Goal: Information Seeking & Learning: Learn about a topic

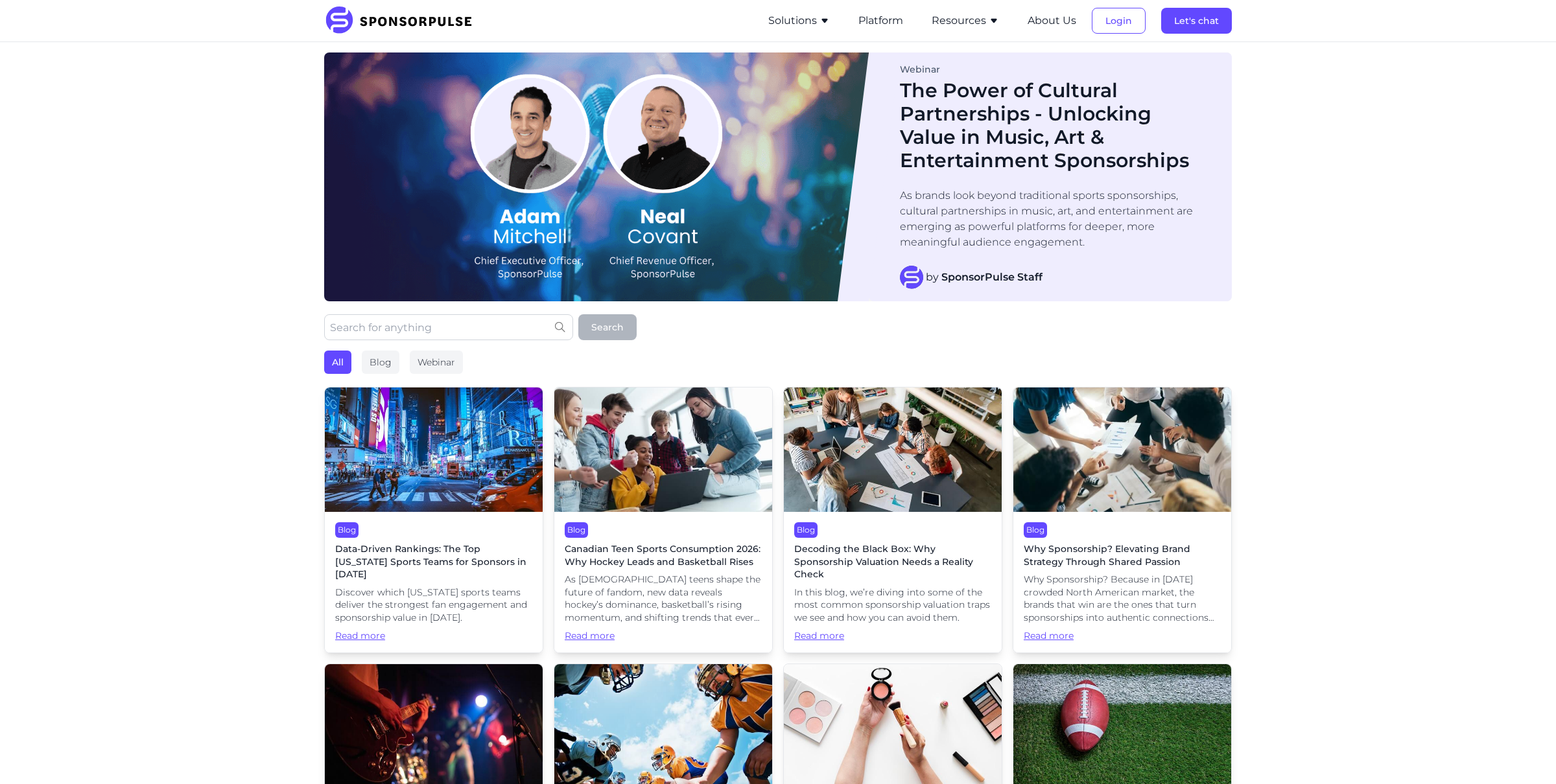
click at [405, 480] on img at bounding box center [434, 450] width 218 height 125
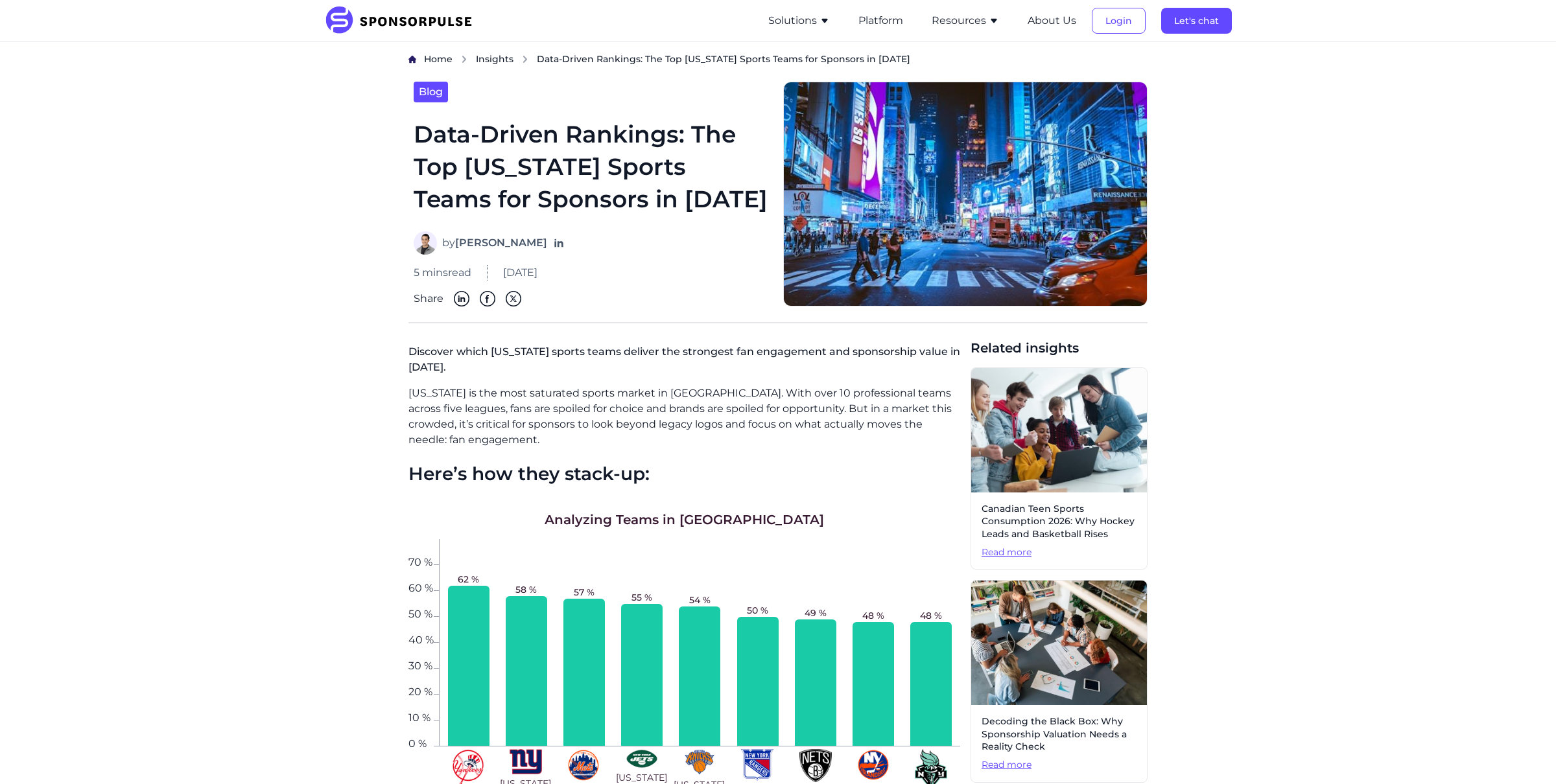
click at [960, 19] on button "Resources" at bounding box center [965, 20] width 68 height 16
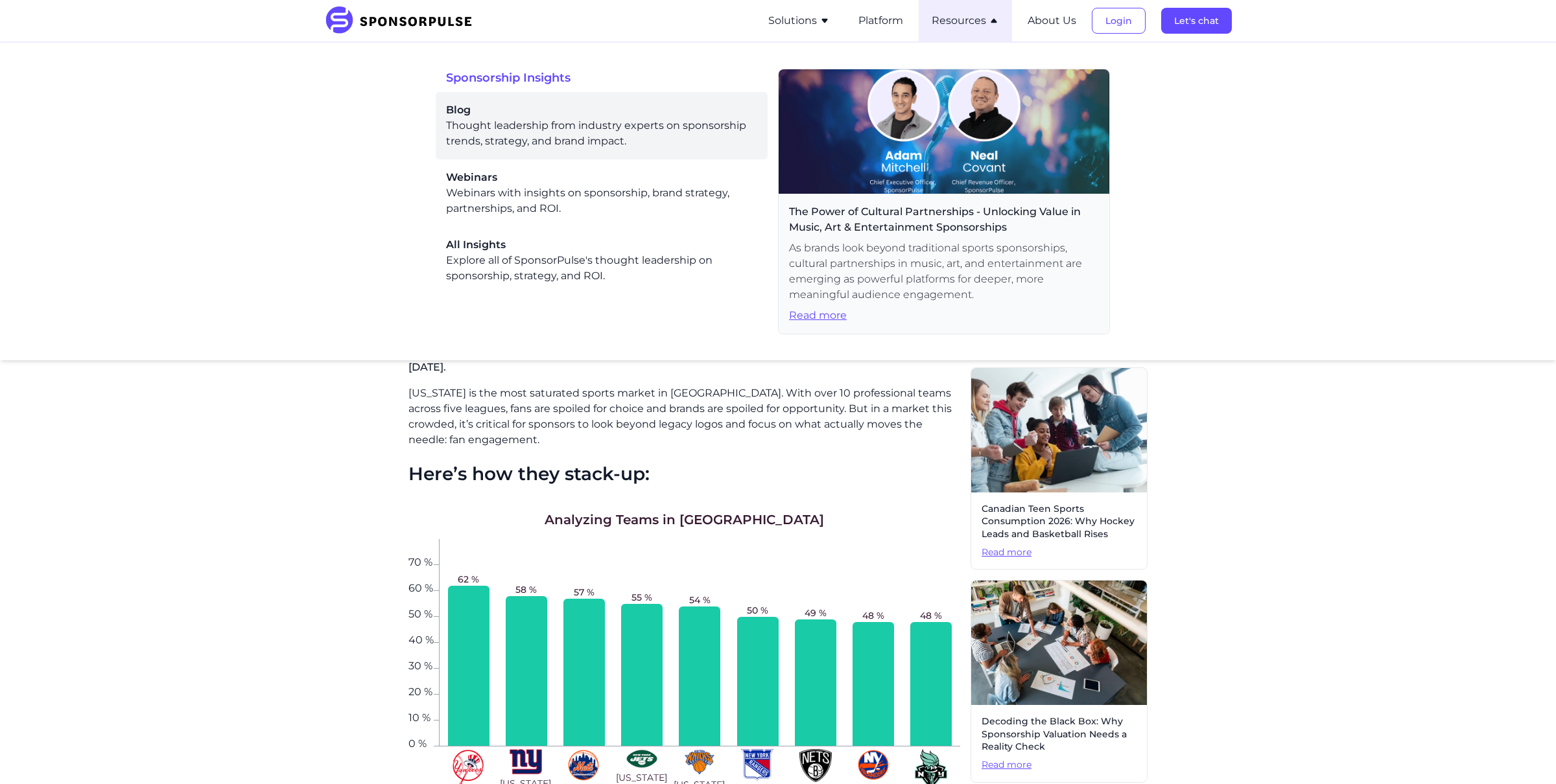
click at [488, 122] on div "Blog Thought leadership from industry experts on sponsorship trends, strategy, …" at bounding box center [601, 125] width 311 height 47
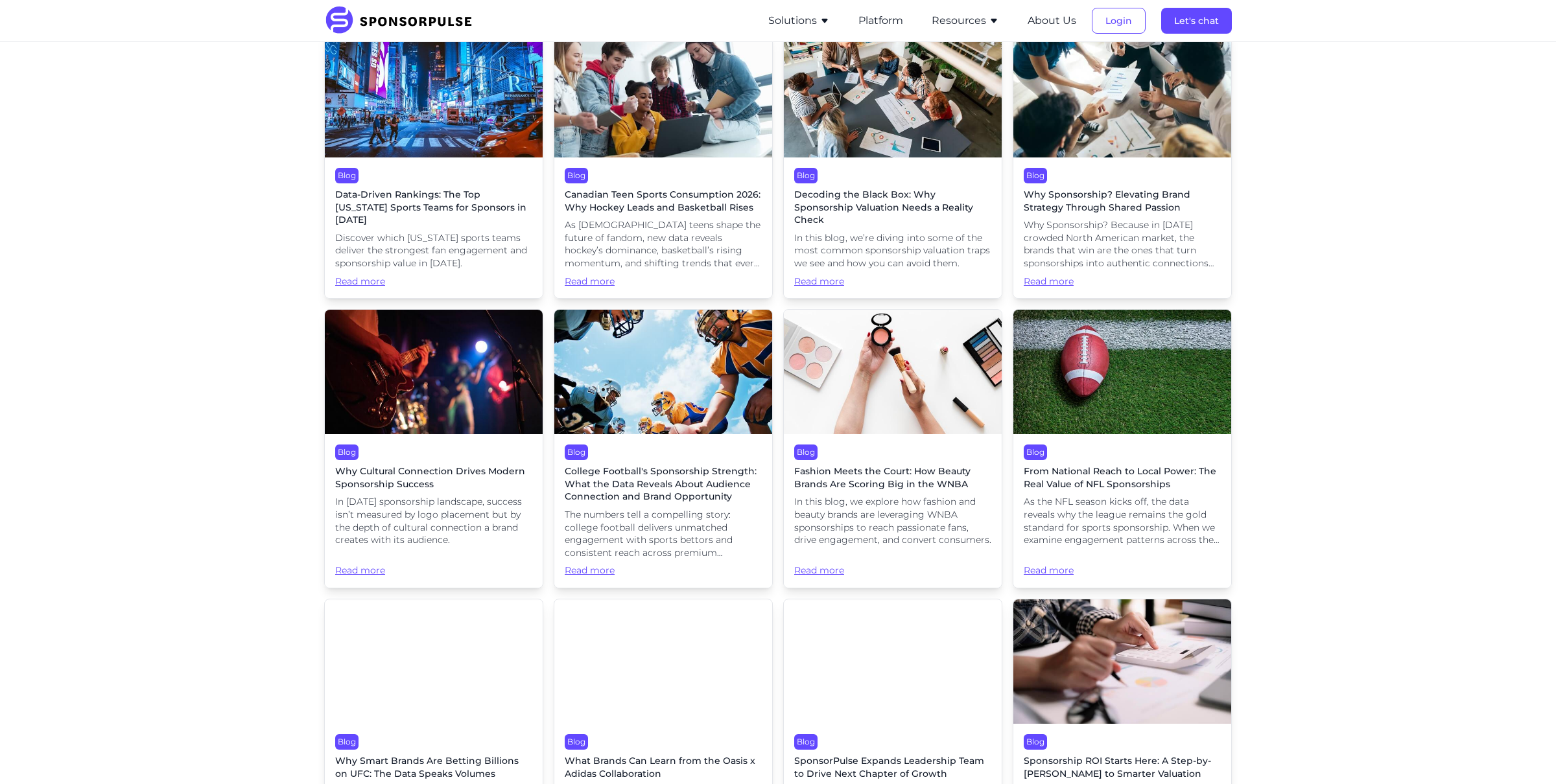
scroll to position [357, 0]
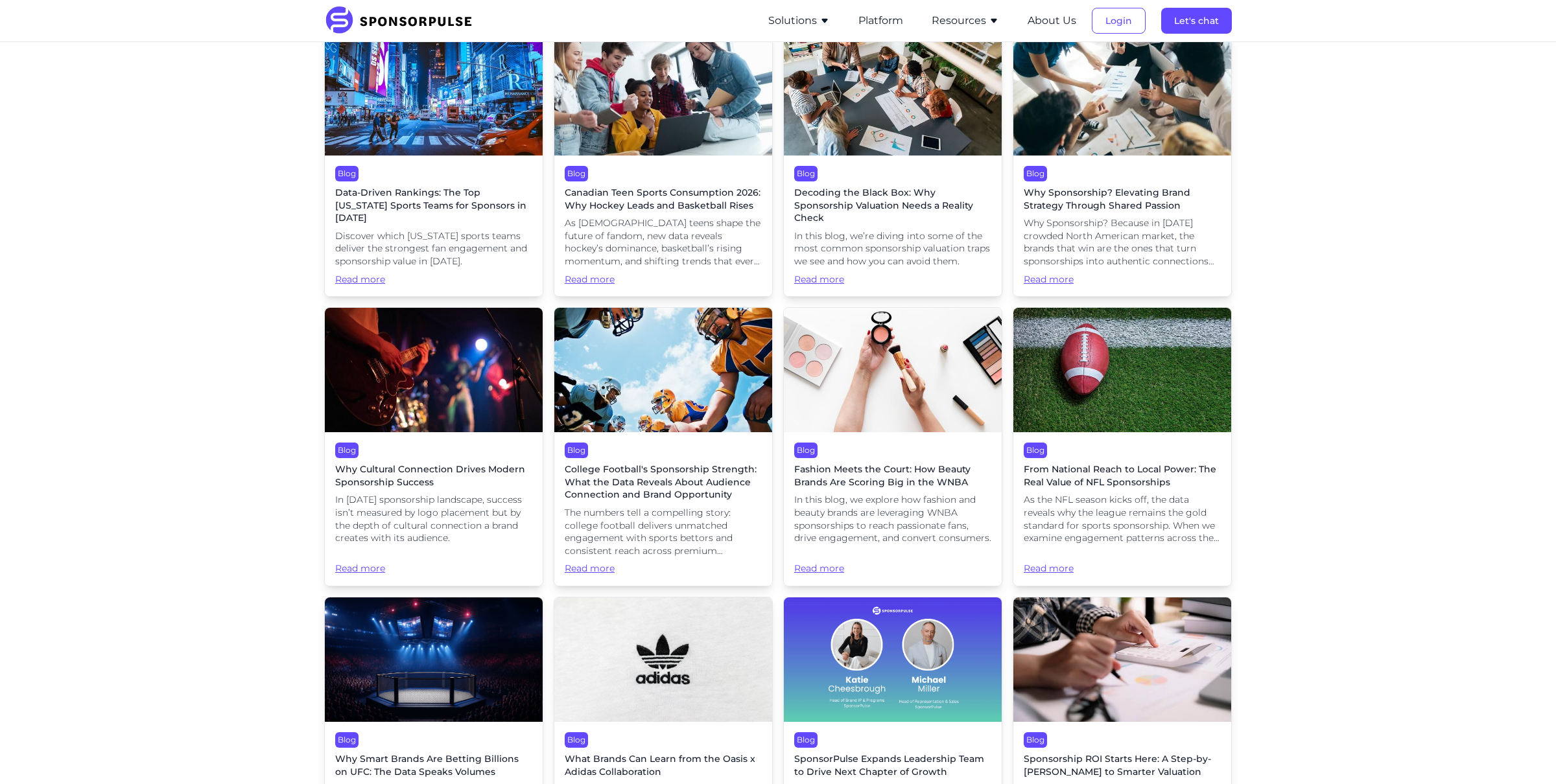
click at [902, 481] on span "Fashion Meets the Court: How Beauty Brands Are Scoring Big in the WNBA" at bounding box center [893, 476] width 197 height 25
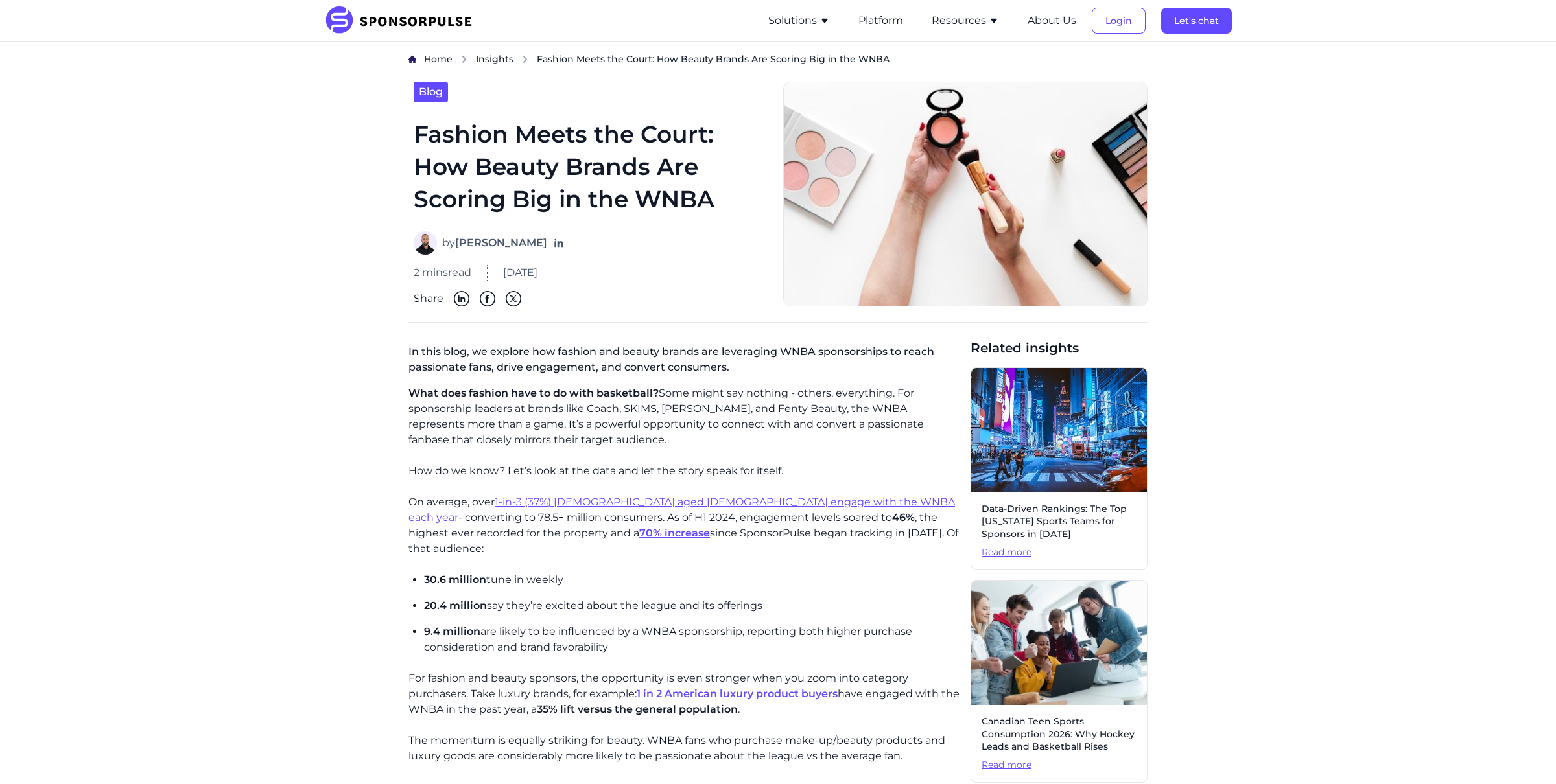
click at [652, 156] on h1 "Fashion Meets the Court: How Beauty Brands Are Scoring Big in the WNBA" at bounding box center [591, 167] width 354 height 98
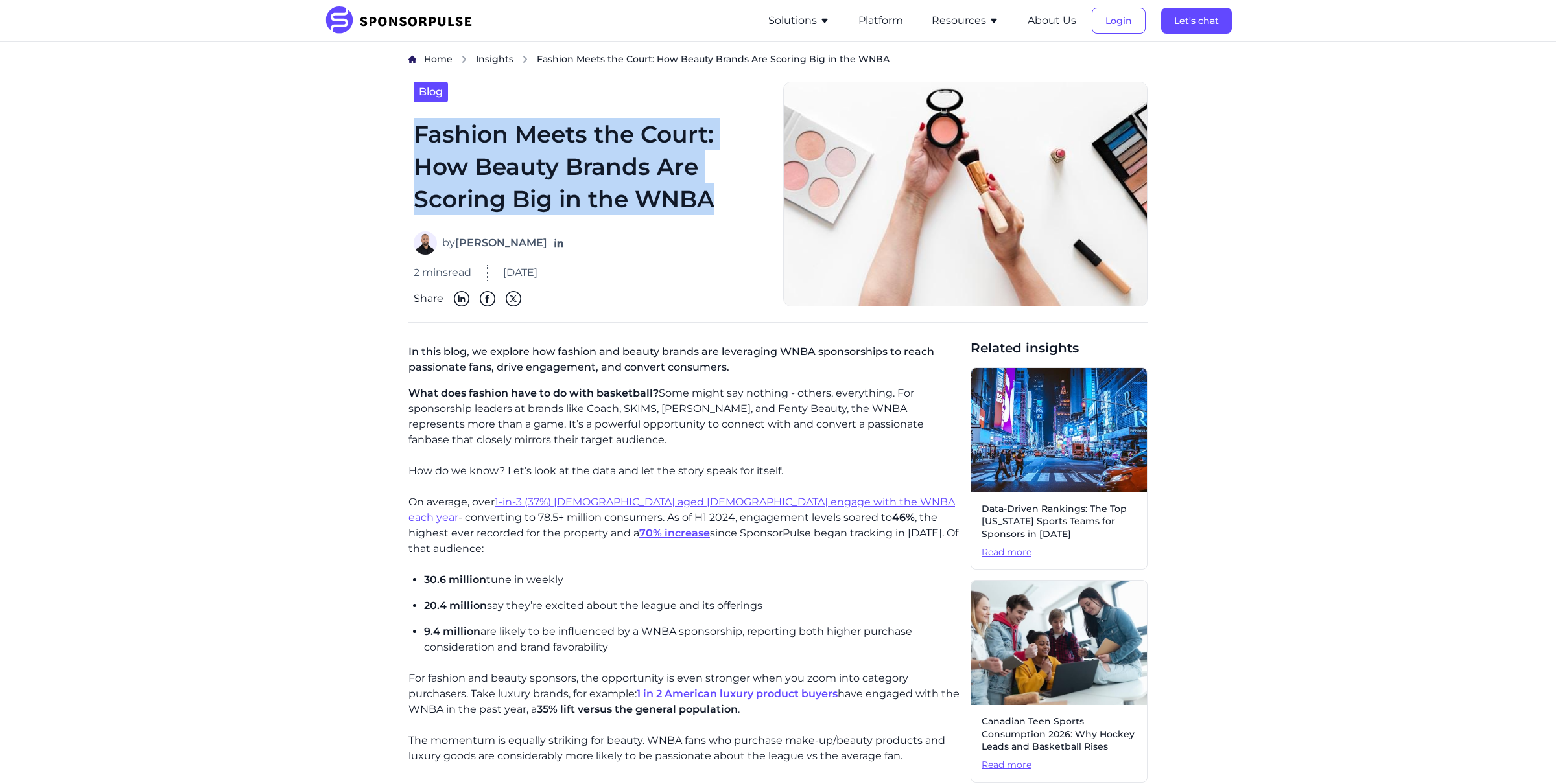
drag, startPoint x: 720, startPoint y: 196, endPoint x: 405, endPoint y: 128, distance: 322.3
copy h1 "Fashion Meets the Court: How Beauty Brands Are Scoring Big in the WNBA"
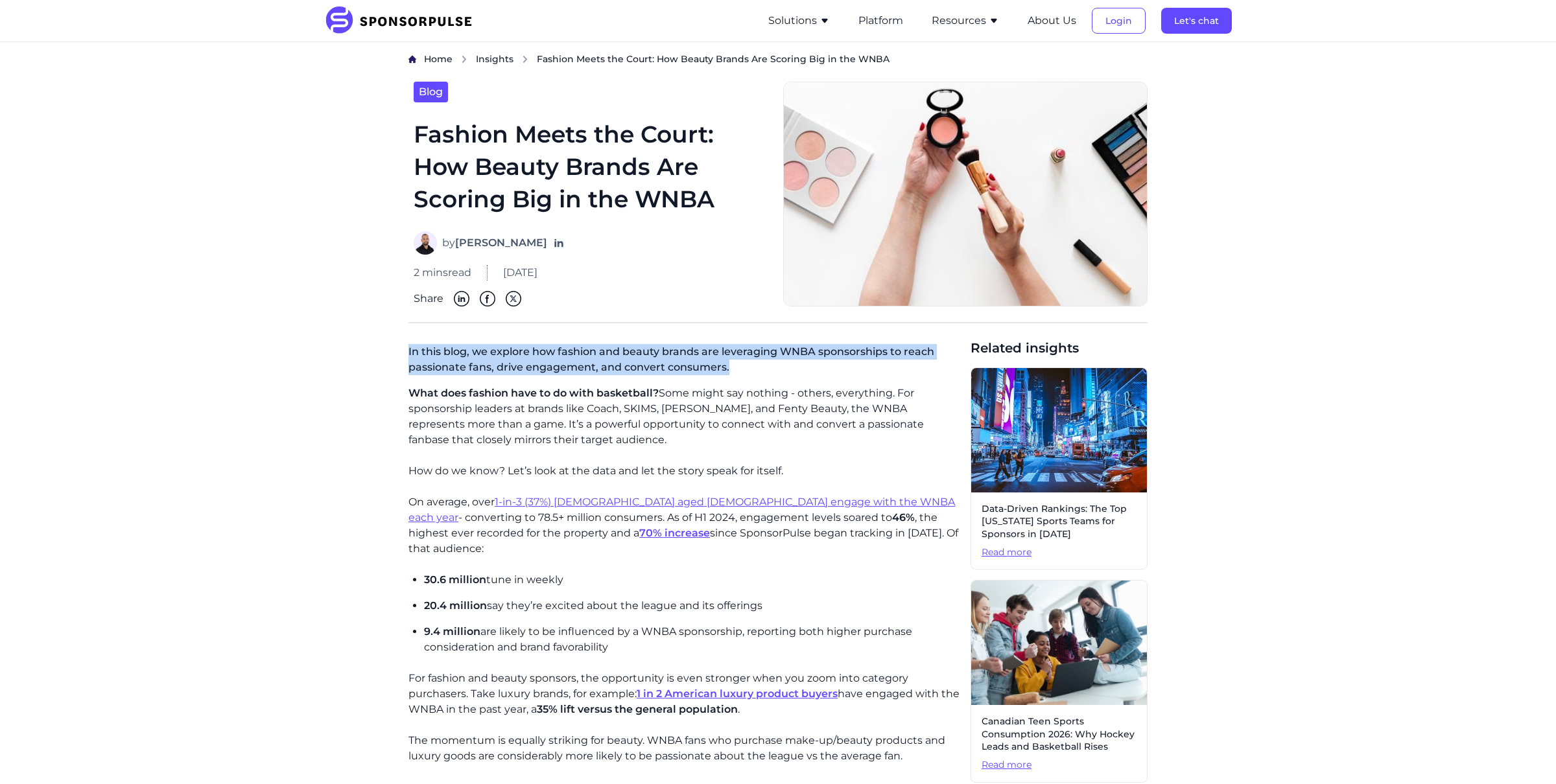
drag, startPoint x: 736, startPoint y: 370, endPoint x: 401, endPoint y: 354, distance: 335.4
copy p "In this blog, we explore how fashion and beauty brands are leveraging WNBA spon…"
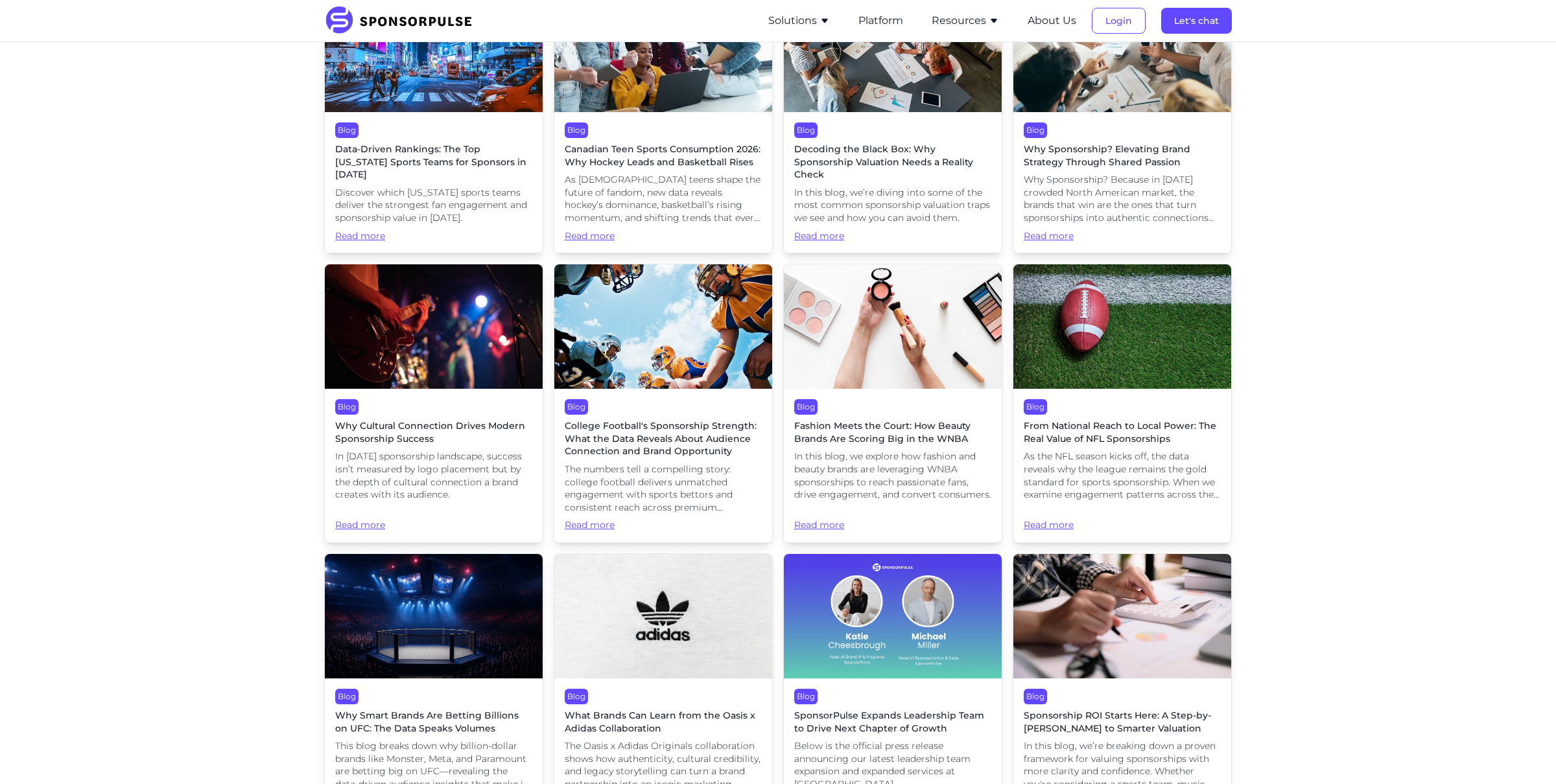
scroll to position [401, 0]
click at [493, 438] on span "Why Cultural Connection Drives Modern Sponsorship Success" at bounding box center [434, 432] width 197 height 25
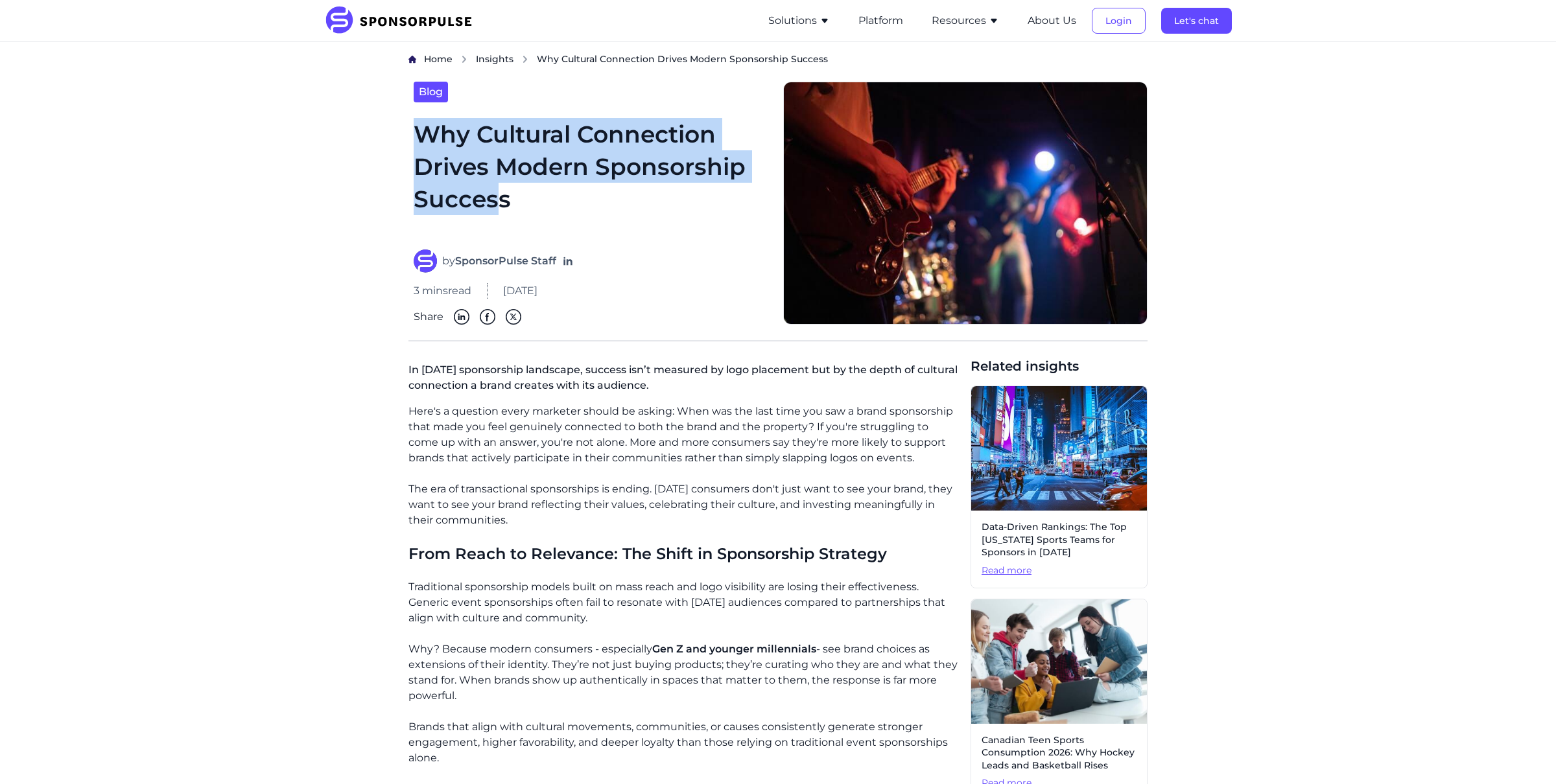
drag, startPoint x: 503, startPoint y: 209, endPoint x: 389, endPoint y: 133, distance: 137.0
drag, startPoint x: 522, startPoint y: 191, endPoint x: 419, endPoint y: 123, distance: 123.4
click at [420, 125] on h1 "Why Cultural Connection Drives Modern Sponsorship Success" at bounding box center [591, 176] width 354 height 116
copy h1 "Why Cultural Connection Drives Modern Sponsorship Success"
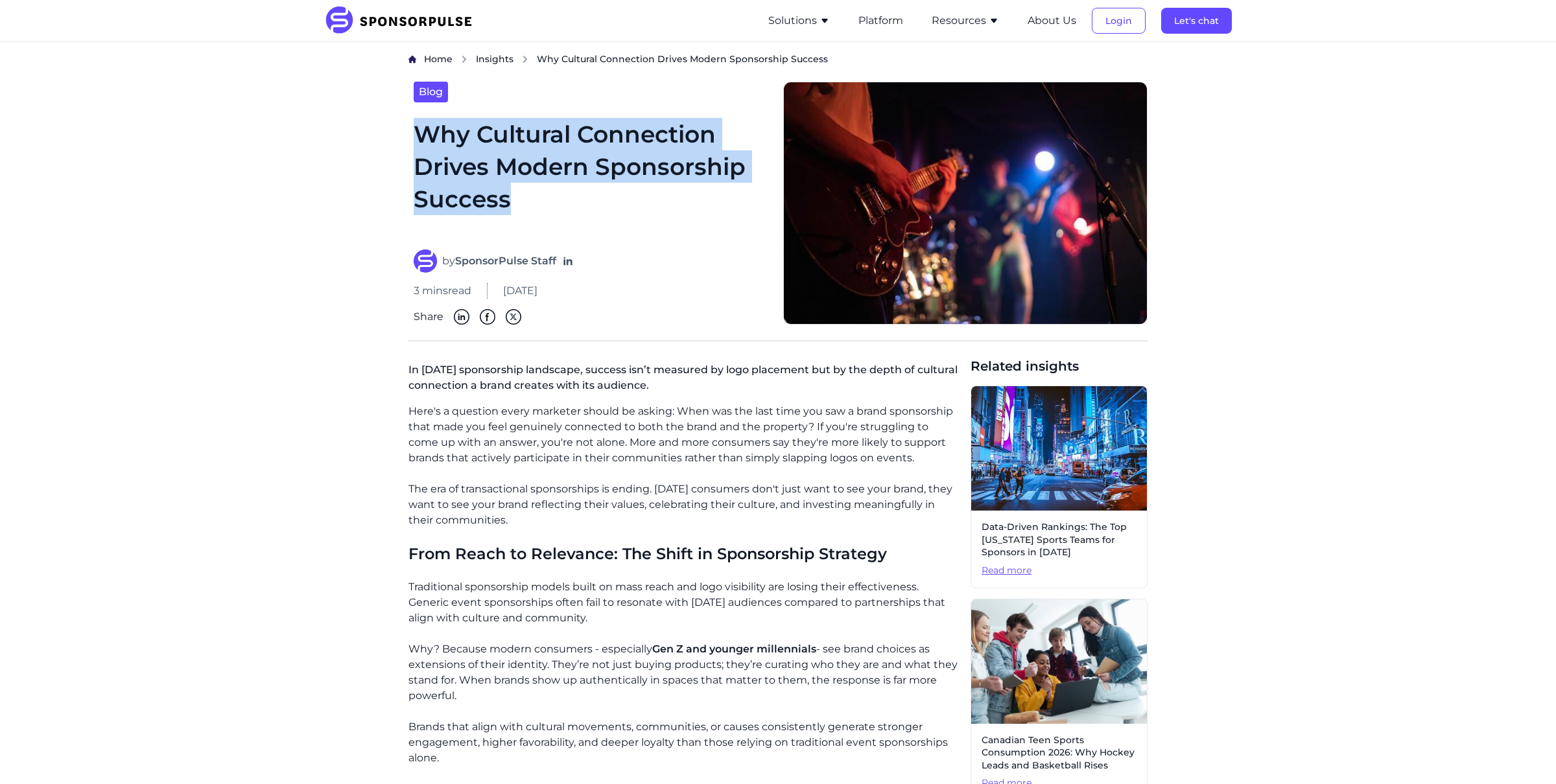
drag, startPoint x: 656, startPoint y: 487, endPoint x: 655, endPoint y: 515, distance: 28.0
click at [655, 515] on p "The era of transactional sponsorships is ending. [DATE] consumers don't just wa…" at bounding box center [685, 504] width 552 height 47
copy p "Today's consumers don't just want to see your brand, they want to see your bran…"
